Goal: Answer question/provide support

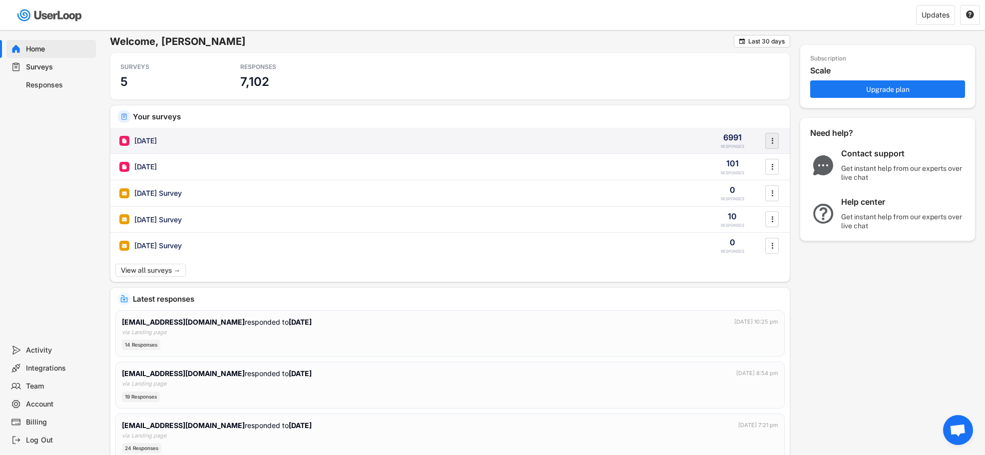
click at [768, 140] on icon "" at bounding box center [772, 140] width 10 height 15
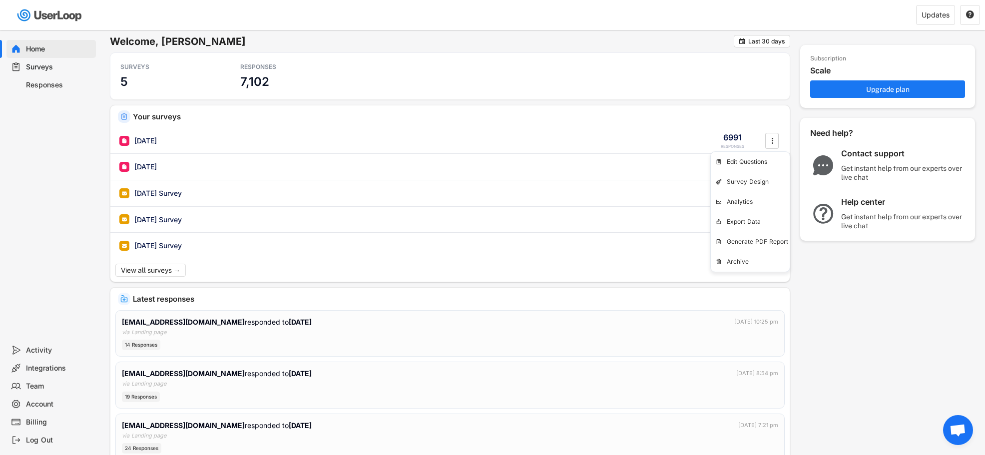
click at [363, 81] on div "SURVEYS 5 RESPONSES 7,102" at bounding box center [450, 75] width 680 height 47
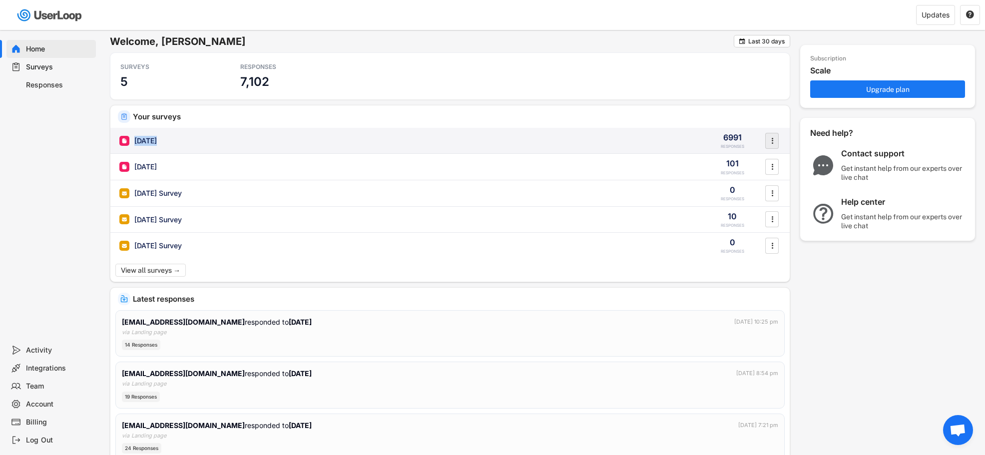
click at [767, 142] on icon "" at bounding box center [772, 140] width 10 height 15
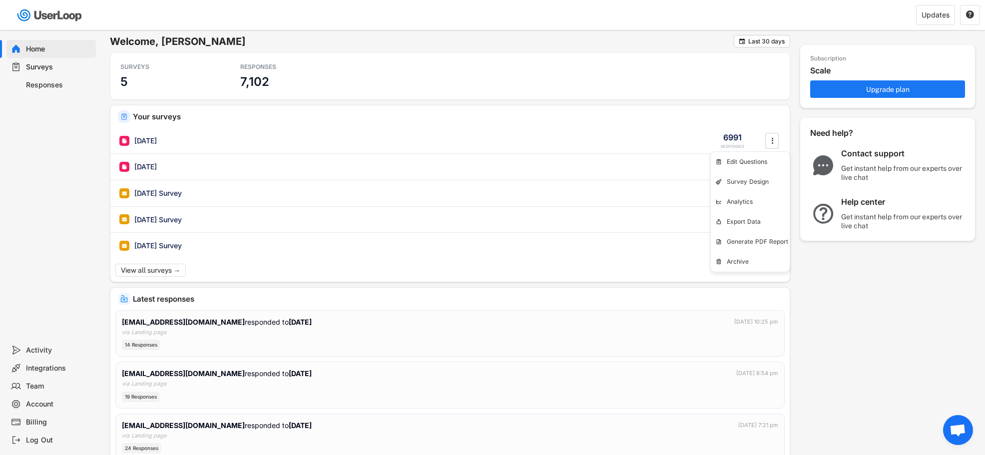
click at [903, 165] on div "Get instant help from our experts over live chat" at bounding box center [903, 173] width 125 height 18
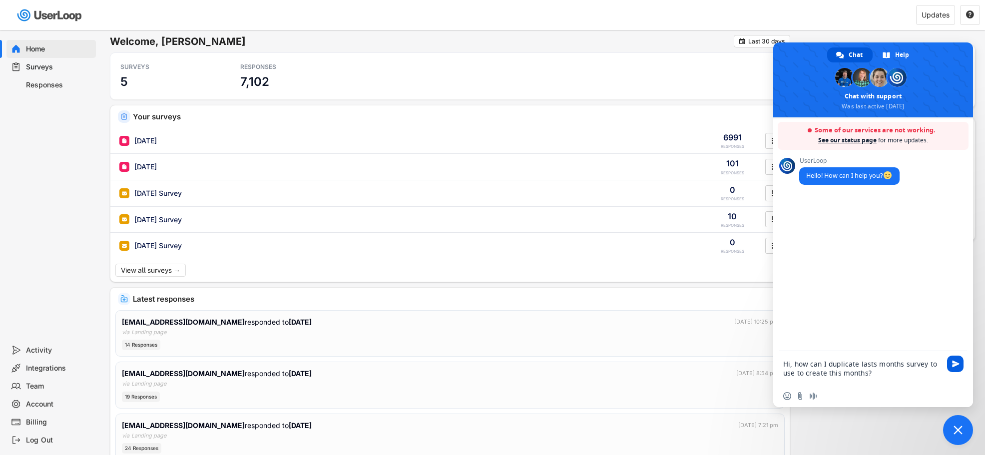
type textarea "Hi, how can I duplicate lasts months survey to use to create this months?"
click at [957, 361] on span "Send" at bounding box center [955, 363] width 7 height 7
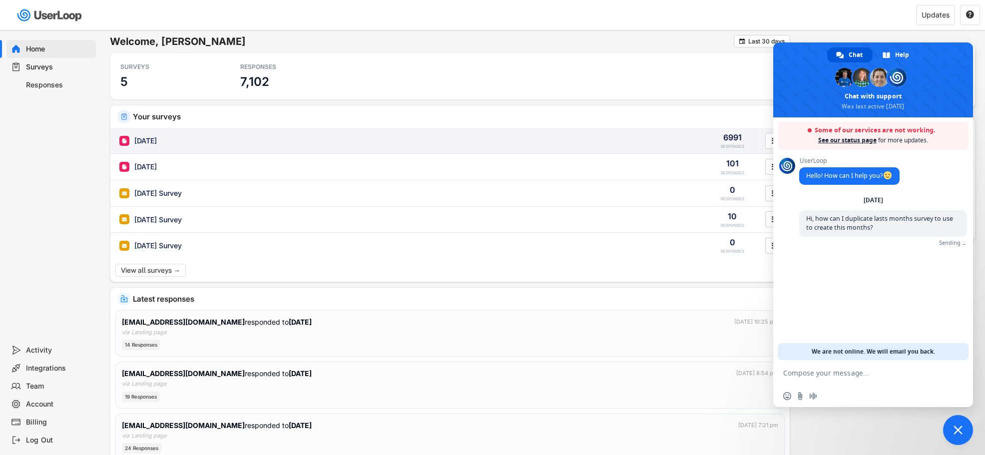
click at [150, 141] on div "[DATE]" at bounding box center [145, 141] width 22 height 10
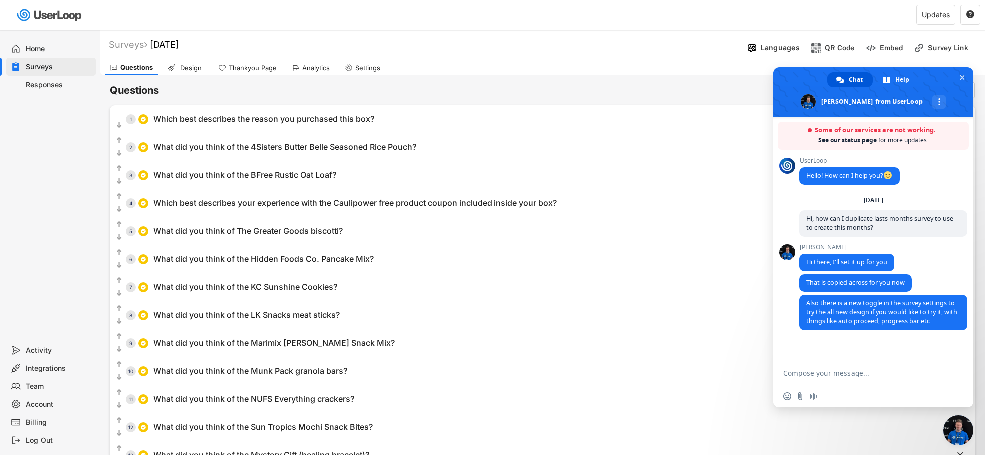
click at [301, 69] on div "Analytics" at bounding box center [311, 67] width 48 height 15
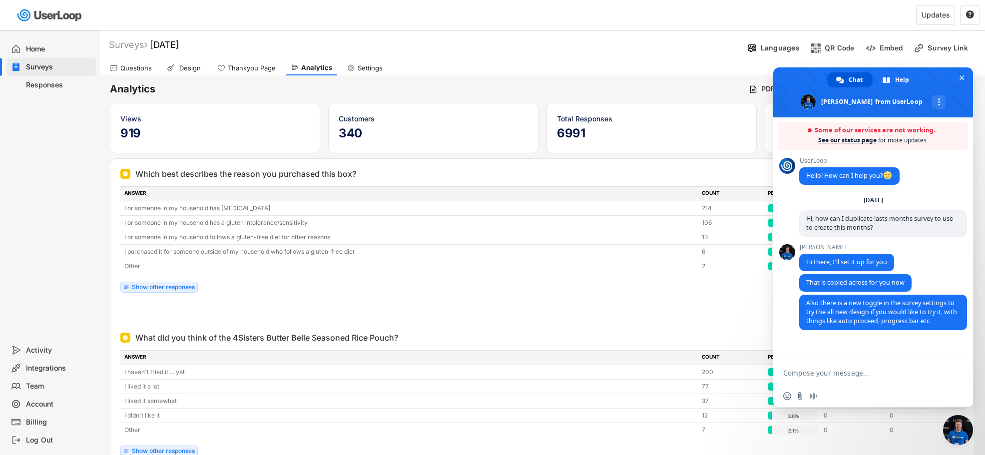
click at [829, 376] on textarea "Compose your message..." at bounding box center [863, 372] width 160 height 25
type textarea "Amazing, thank you!"
click at [956, 377] on span "Send" at bounding box center [955, 372] width 16 height 16
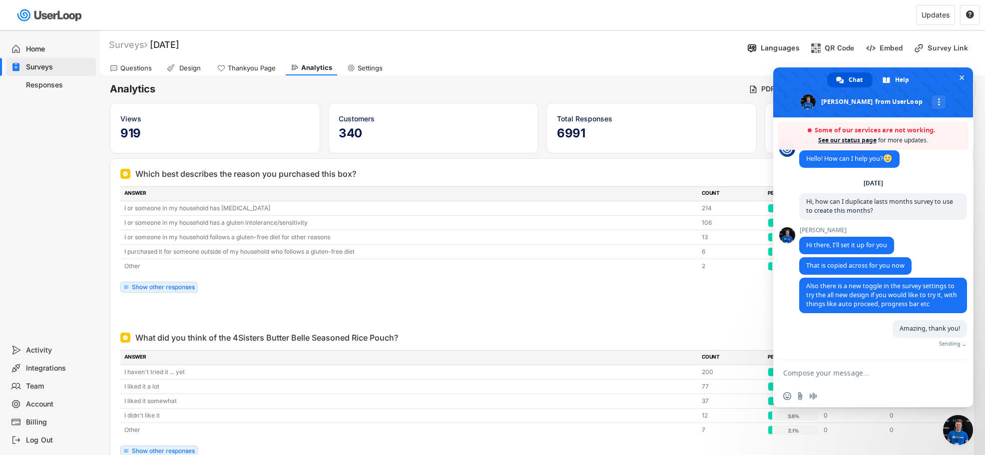
scroll to position [7, 0]
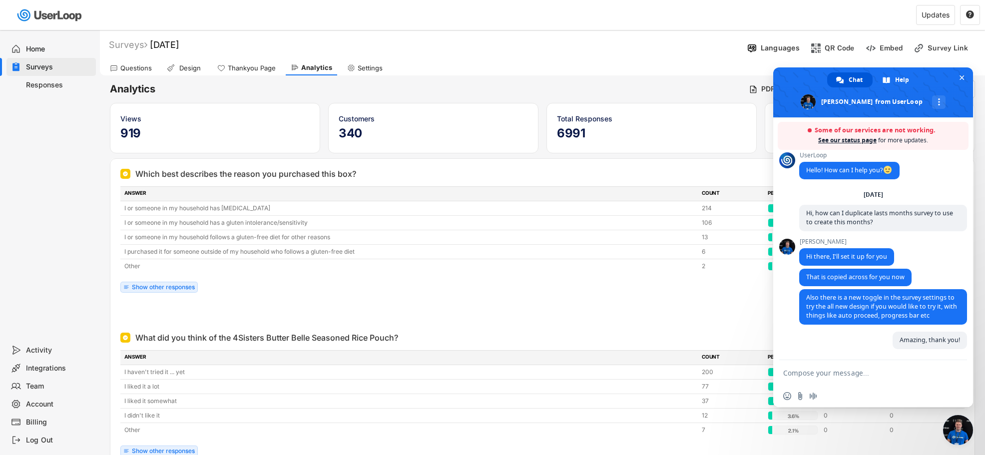
click at [75, 296] on div "Home Surveys Responses" at bounding box center [50, 185] width 100 height 311
click at [962, 74] on span "Close chat" at bounding box center [961, 77] width 5 height 6
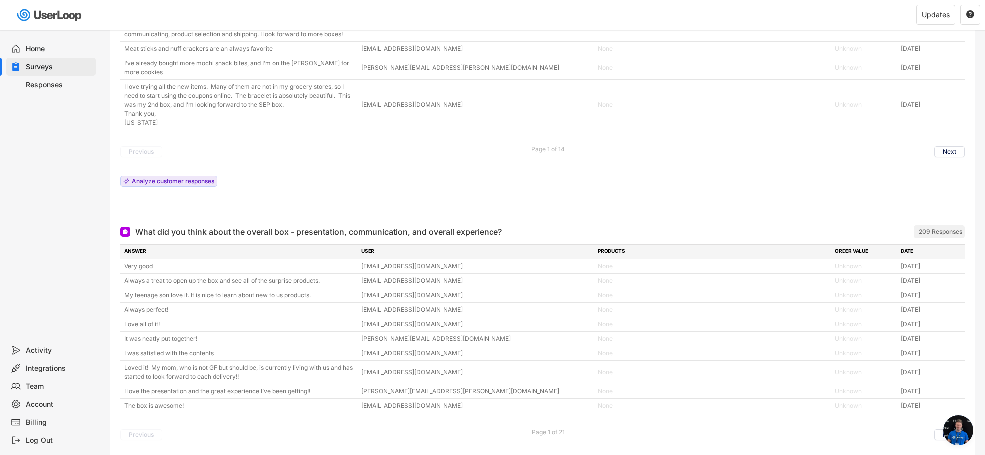
scroll to position [3200, 0]
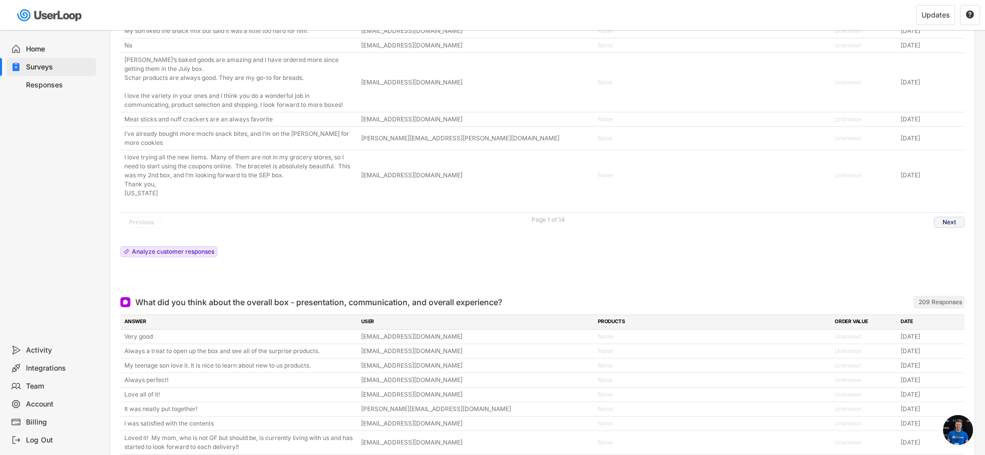
click at [945, 228] on button "Next" at bounding box center [949, 222] width 30 height 11
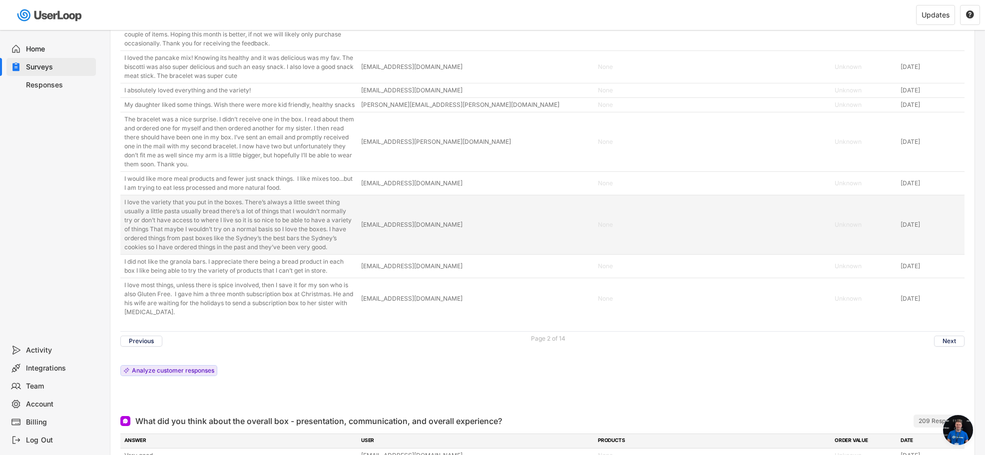
scroll to position [3156, 0]
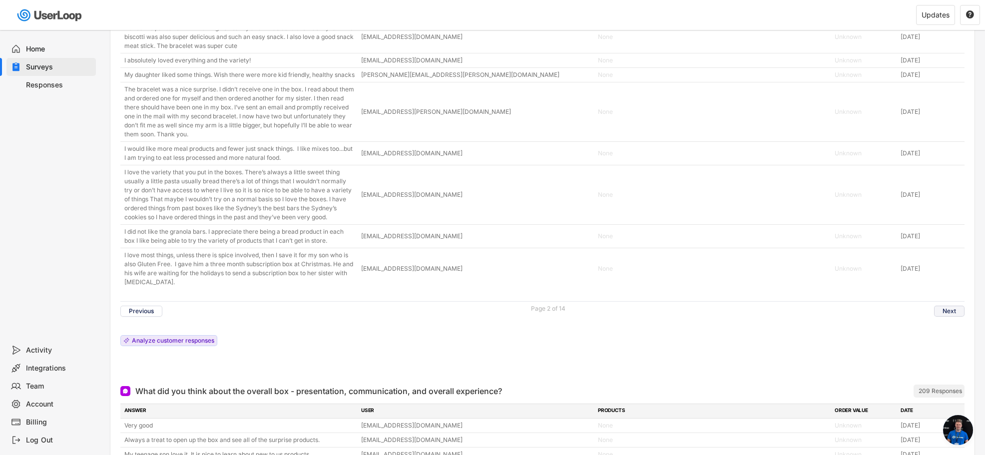
click at [959, 317] on button "Next" at bounding box center [949, 311] width 30 height 11
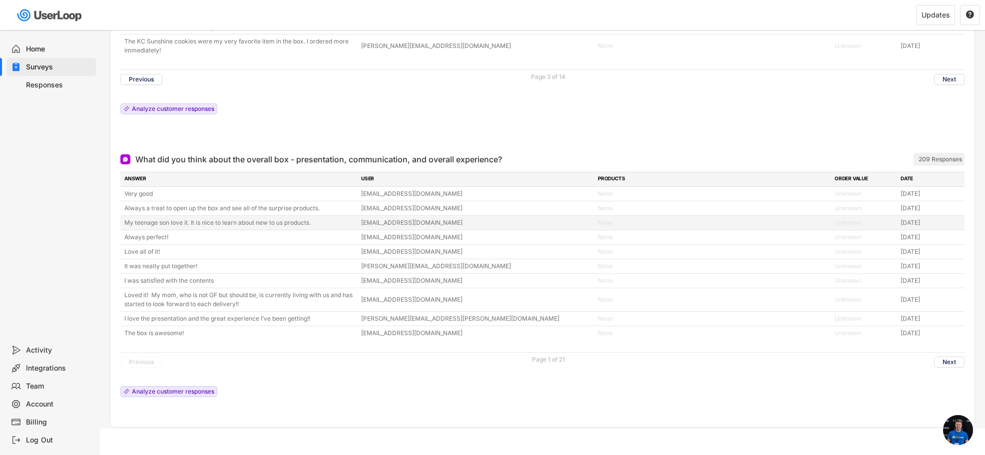
scroll to position [3347, 0]
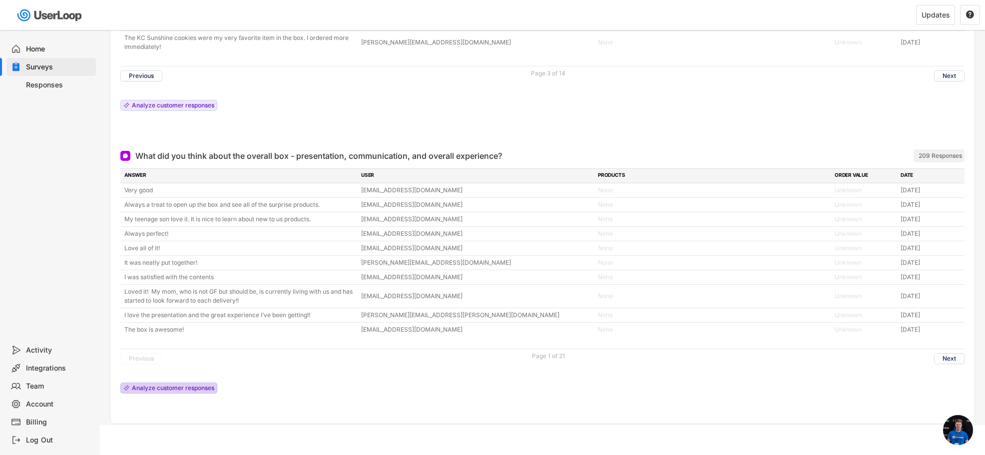
click at [184, 388] on div "Analyze customer responses" at bounding box center [173, 388] width 82 height 6
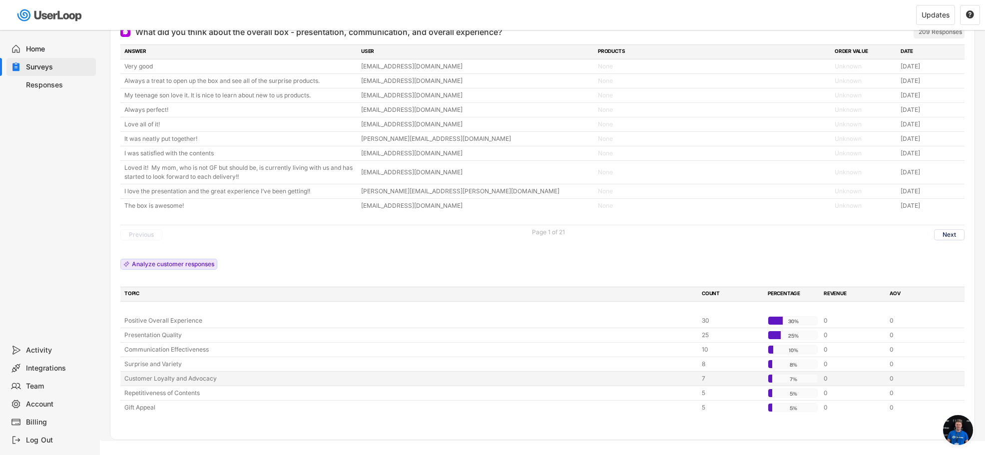
scroll to position [3486, 0]
